Goal: Information Seeking & Learning: Learn about a topic

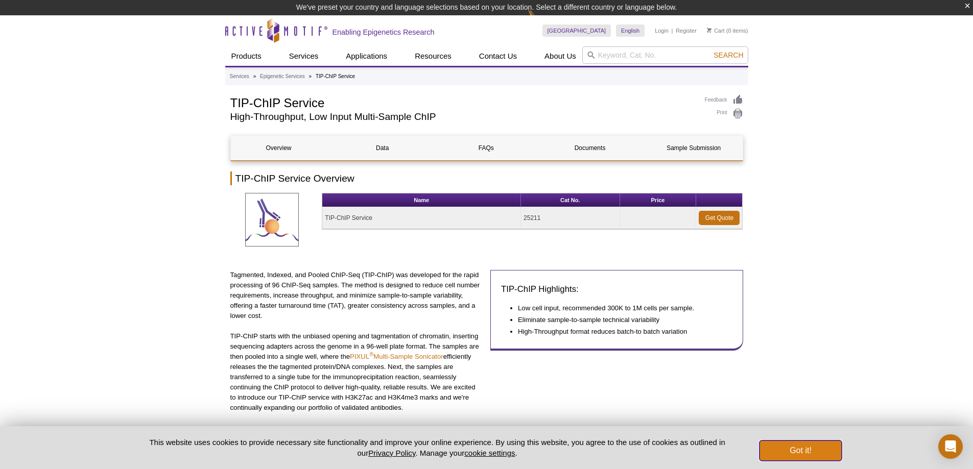
click at [802, 444] on button "Got it!" at bounding box center [800, 451] width 82 height 20
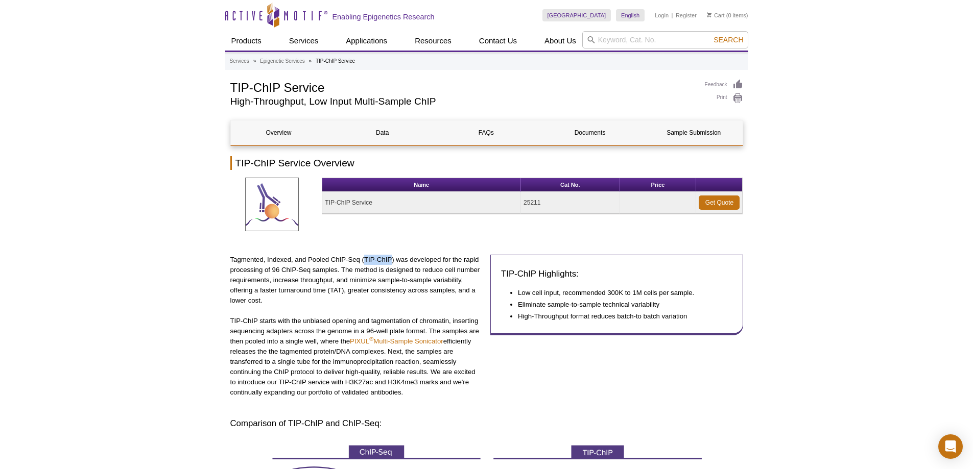
drag, startPoint x: 364, startPoint y: 258, endPoint x: 391, endPoint y: 258, distance: 27.1
click at [391, 258] on p "Tagmented, Indexed, and Pooled ChIP-Seq (TIP-ChIP) was developed for the rapid …" at bounding box center [356, 280] width 253 height 51
copy p "TIP-ChIP"
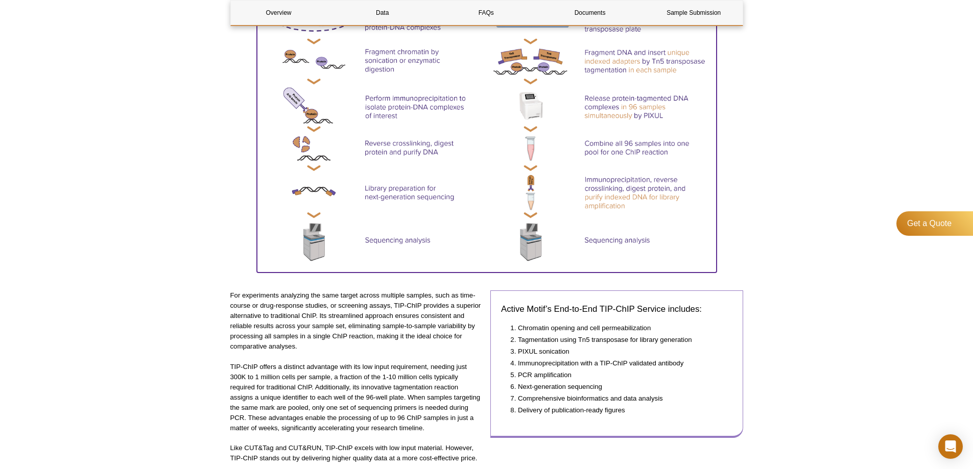
scroll to position [613, 0]
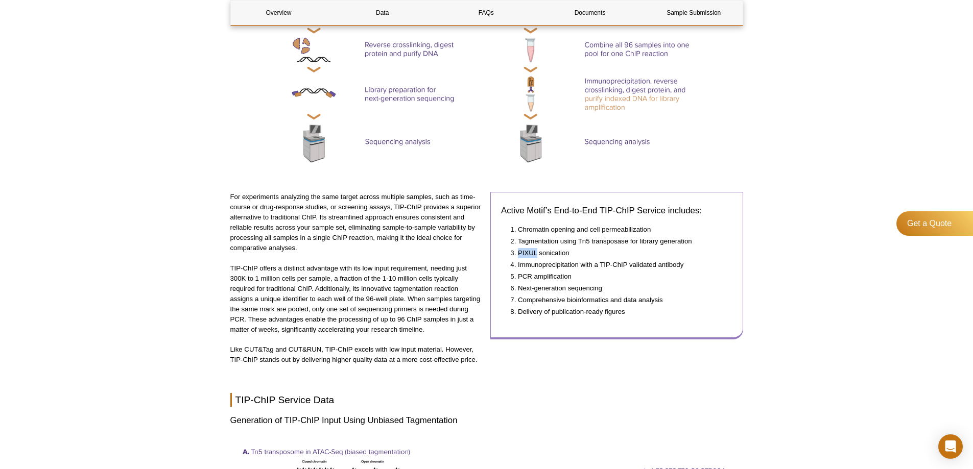
drag, startPoint x: 519, startPoint y: 254, endPoint x: 537, endPoint y: 255, distance: 17.9
click at [537, 255] on li "PIXUL sonication" at bounding box center [620, 253] width 204 height 10
copy li "PIXUL"
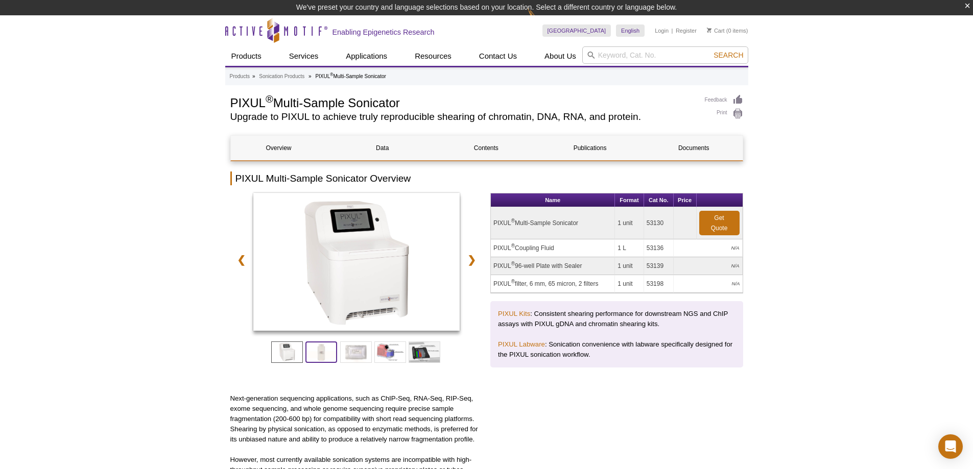
click at [324, 349] on span at bounding box center [321, 352] width 32 height 21
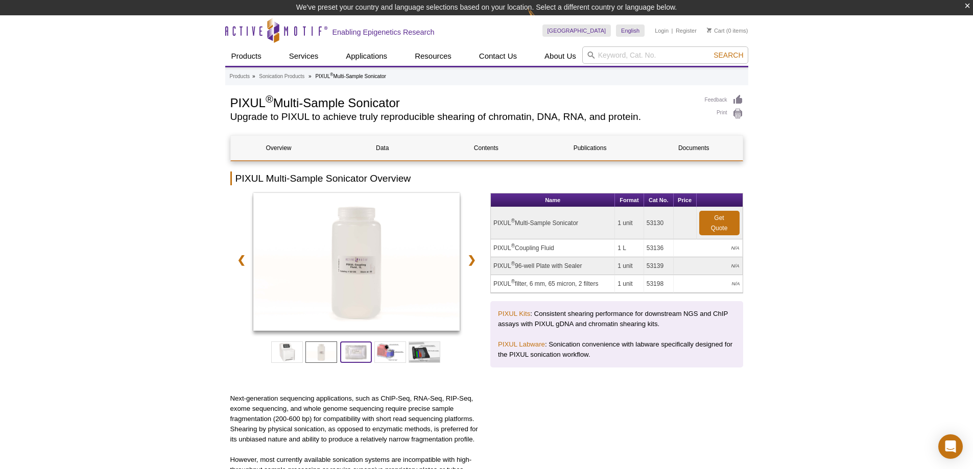
click at [352, 350] on span at bounding box center [356, 352] width 32 height 21
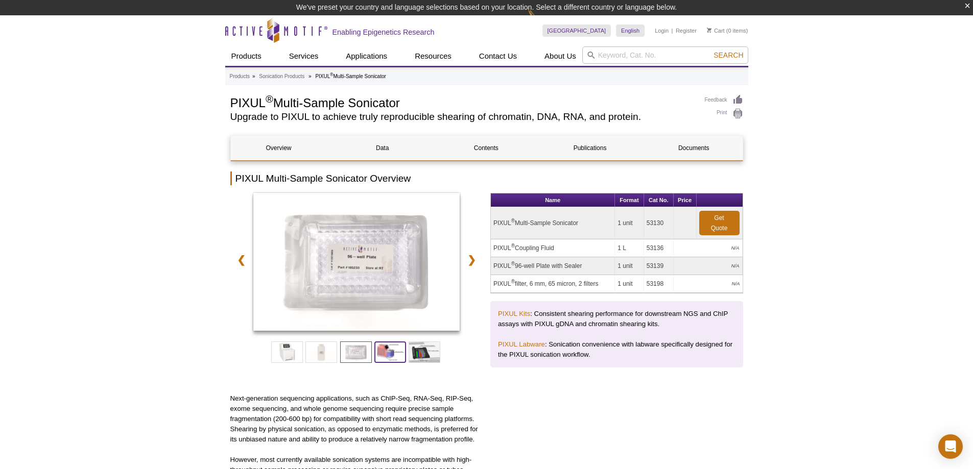
click at [379, 351] on span at bounding box center [390, 352] width 32 height 21
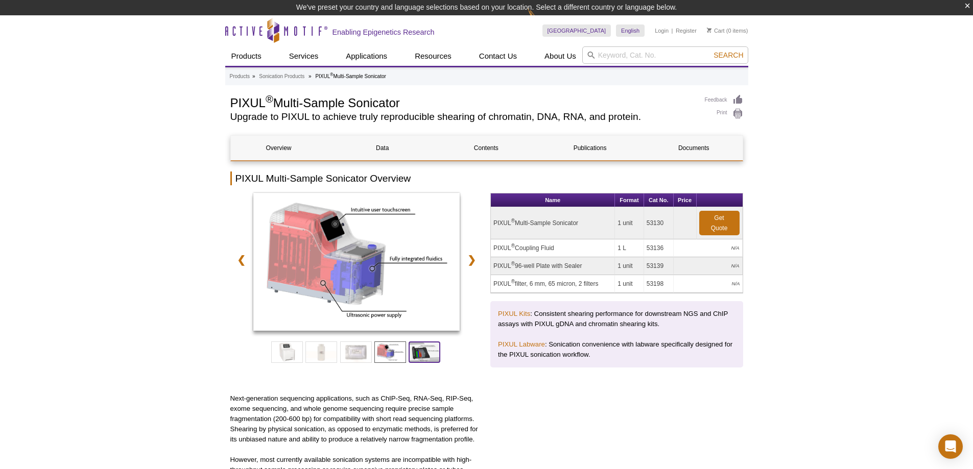
click at [413, 353] on span at bounding box center [424, 352] width 32 height 21
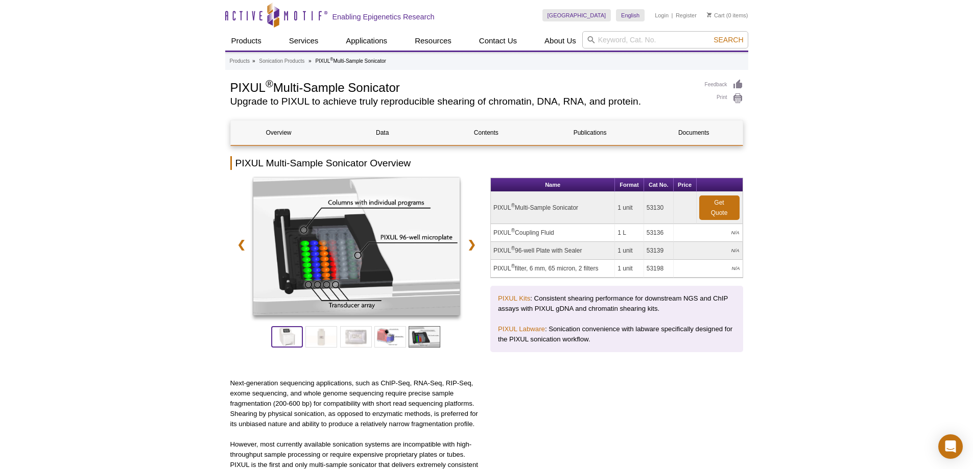
click at [282, 340] on span at bounding box center [287, 336] width 32 height 21
